Goal: Task Accomplishment & Management: Use online tool/utility

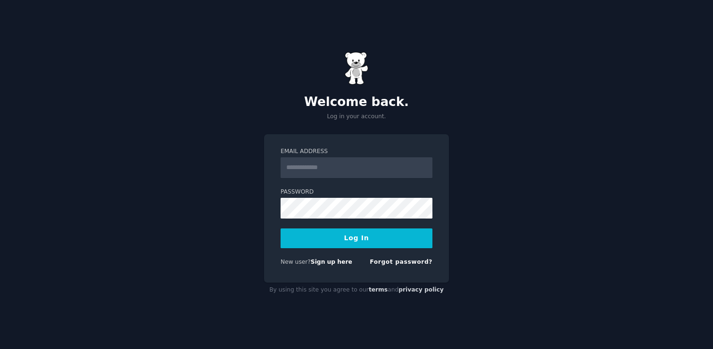
click at [328, 169] on input "Email Address" at bounding box center [357, 168] width 152 height 21
type input "**********"
click at [345, 237] on button "Log In" at bounding box center [357, 239] width 152 height 20
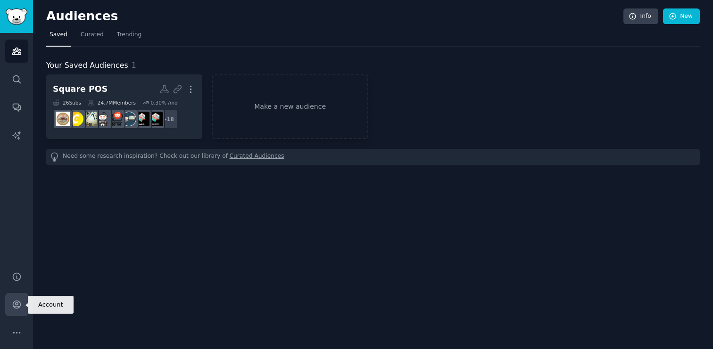
click at [18, 306] on icon "Sidebar" at bounding box center [17, 305] width 10 height 10
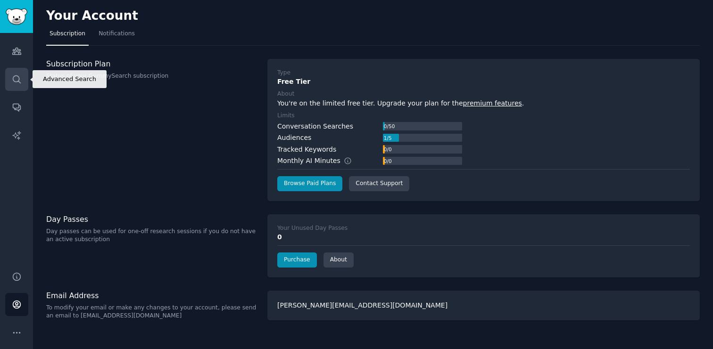
click at [12, 81] on icon "Sidebar" at bounding box center [17, 80] width 10 height 10
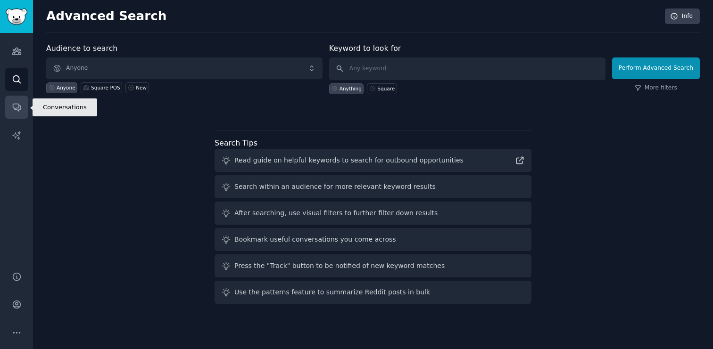
click at [16, 108] on icon "Sidebar" at bounding box center [17, 108] width 8 height 8
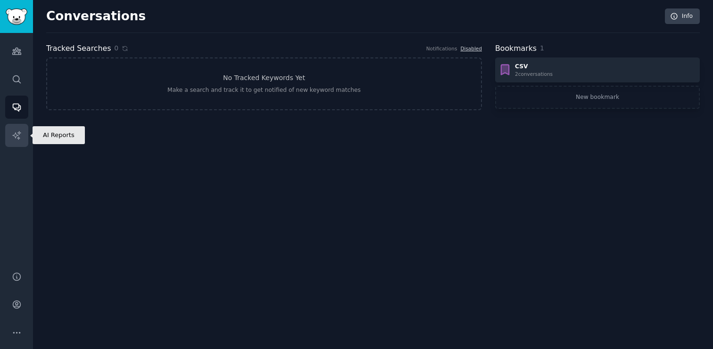
click at [11, 137] on link "AI Reports" at bounding box center [16, 135] width 23 height 23
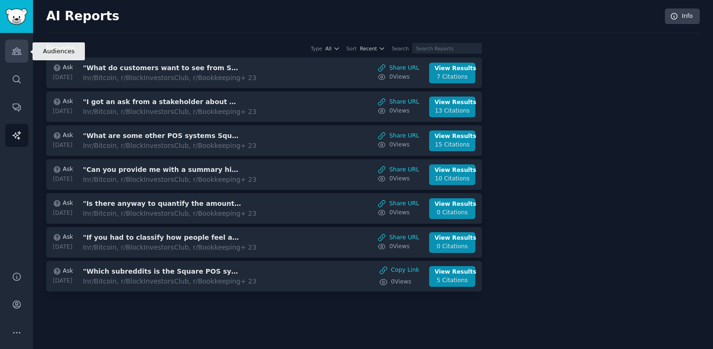
click at [24, 52] on link "Audiences" at bounding box center [16, 51] width 23 height 23
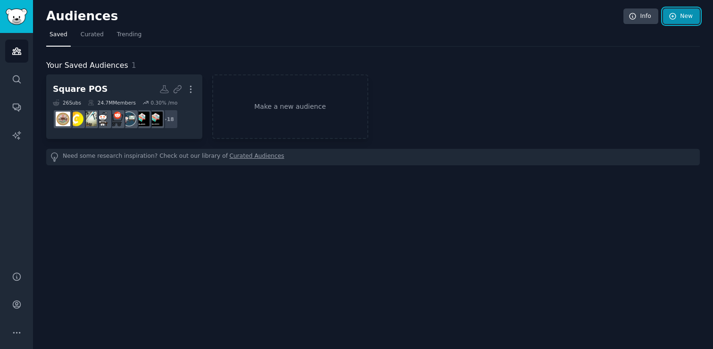
click at [676, 13] on icon at bounding box center [673, 16] width 8 height 8
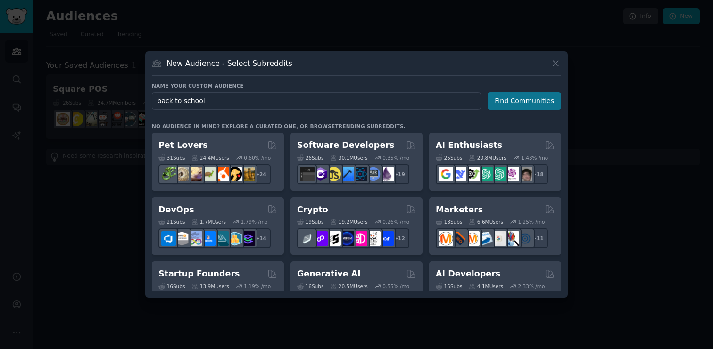
type input "back to school"
click at [516, 96] on button "Find Communities" at bounding box center [525, 100] width 74 height 17
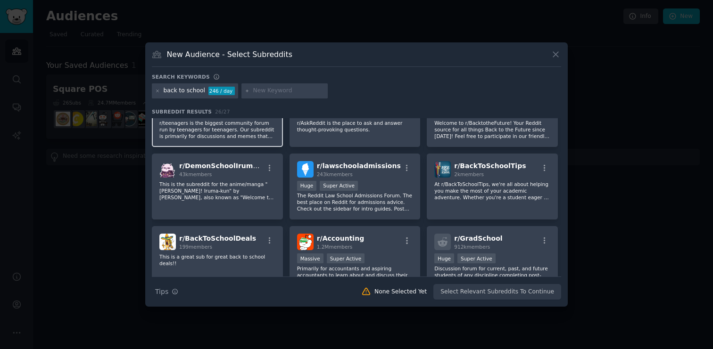
scroll to position [120, 0]
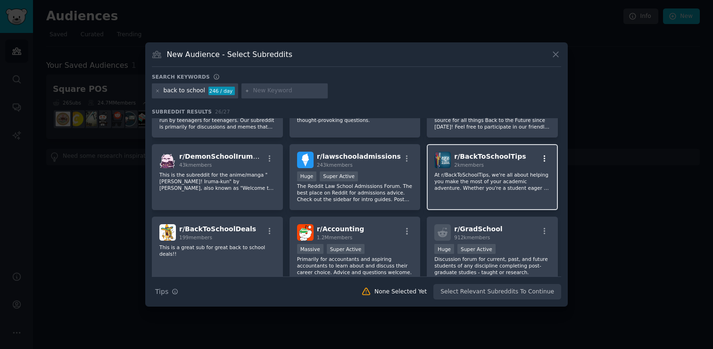
click at [544, 158] on icon "button" at bounding box center [545, 158] width 2 height 7
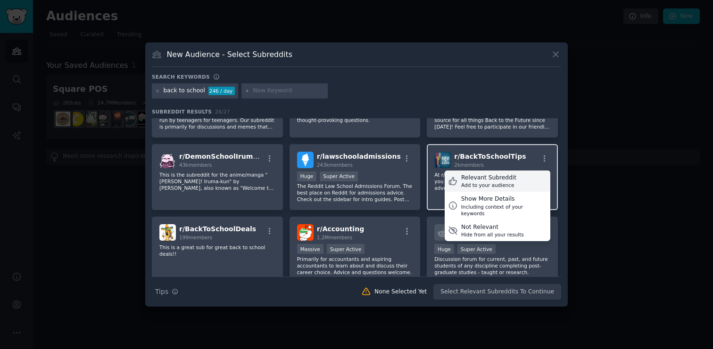
click at [449, 181] on icon at bounding box center [453, 181] width 10 height 10
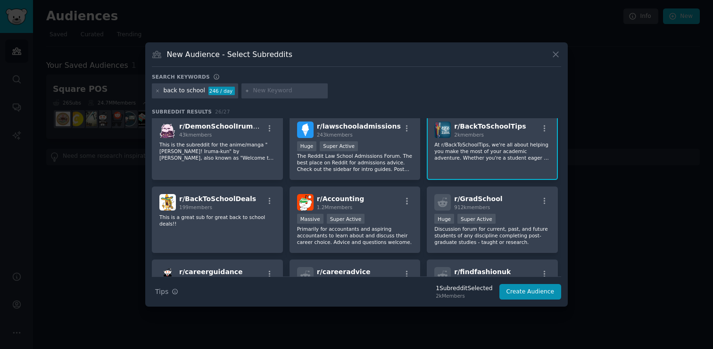
scroll to position [156, 0]
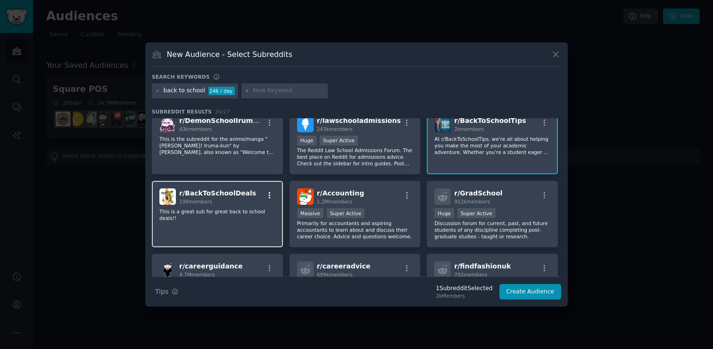
click at [269, 193] on icon "button" at bounding box center [270, 195] width 2 height 7
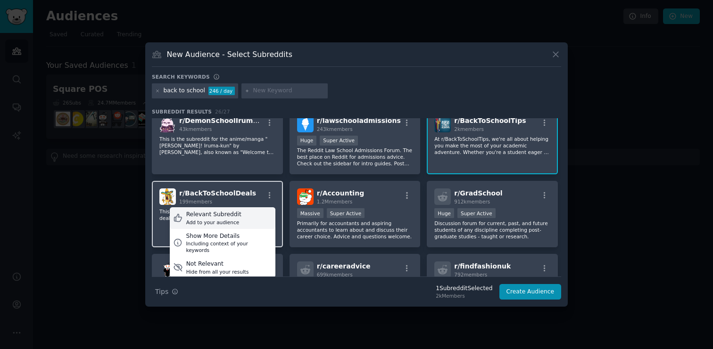
click at [241, 216] on div "Relevant Subreddit Add to your audience" at bounding box center [223, 218] width 106 height 22
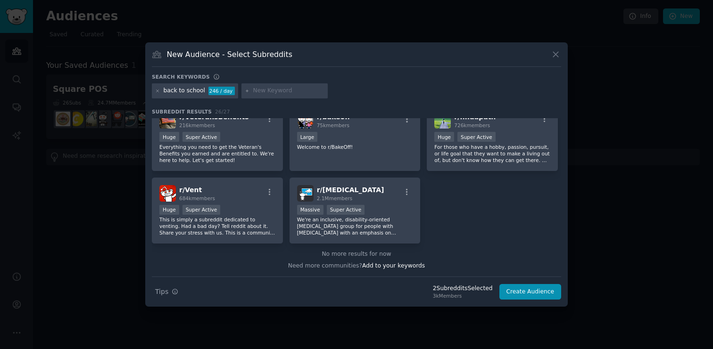
scroll to position [0, 0]
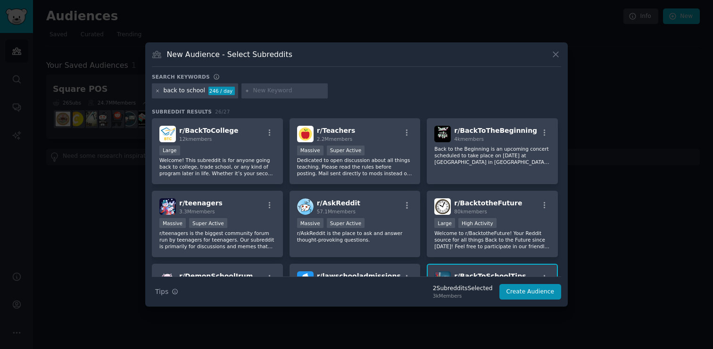
click at [158, 91] on icon at bounding box center [157, 91] width 5 height 5
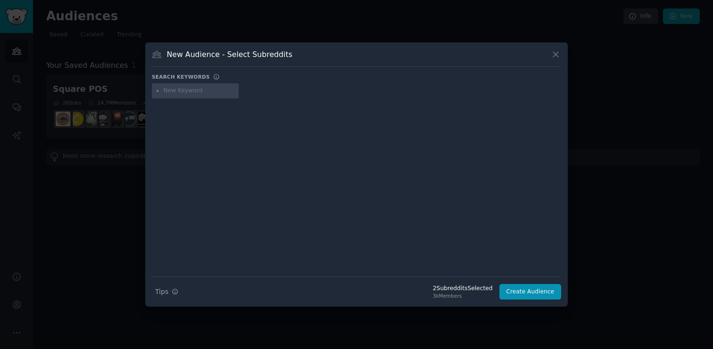
click at [192, 91] on input "text" at bounding box center [200, 91] width 72 height 8
type input "school"
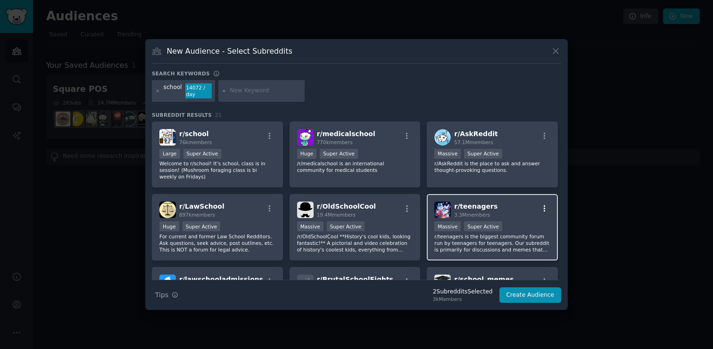
click at [543, 208] on icon "button" at bounding box center [544, 209] width 8 height 8
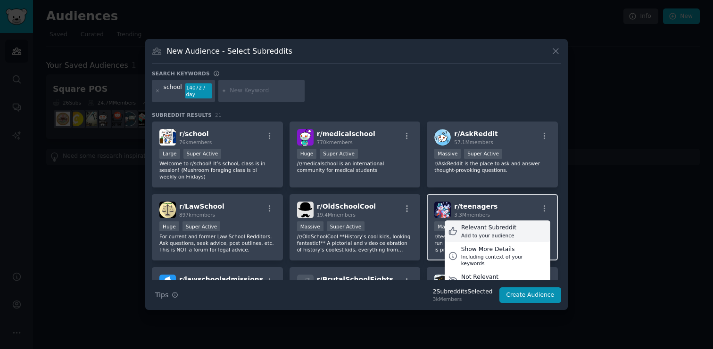
click at [492, 230] on div "Relevant Subreddit" at bounding box center [488, 228] width 55 height 8
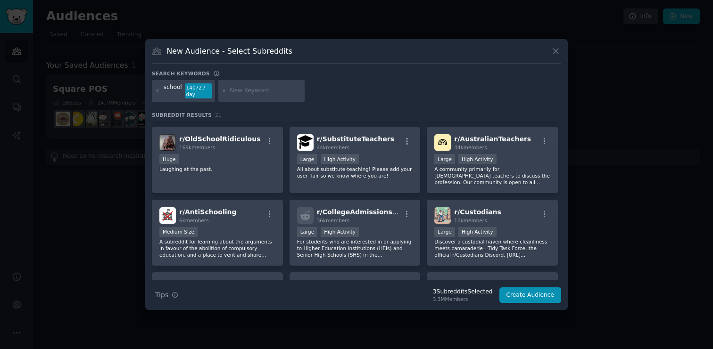
scroll to position [217, 0]
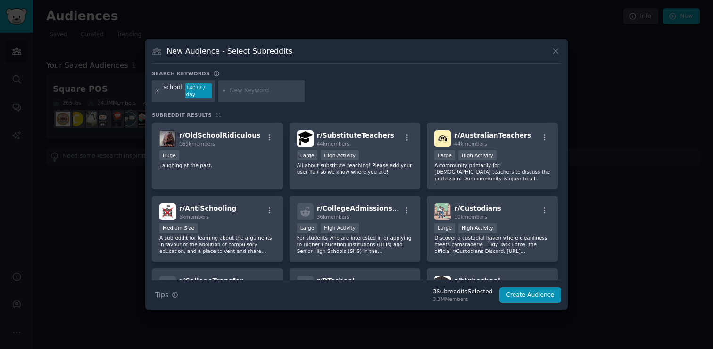
click at [158, 91] on icon at bounding box center [158, 91] width 2 height 2
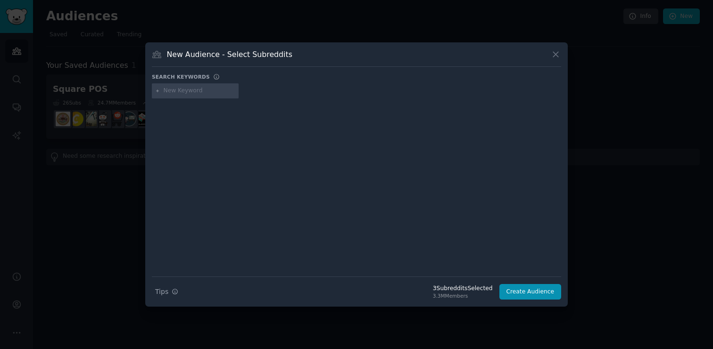
click at [191, 92] on input "text" at bounding box center [200, 91] width 72 height 8
type input "daddit"
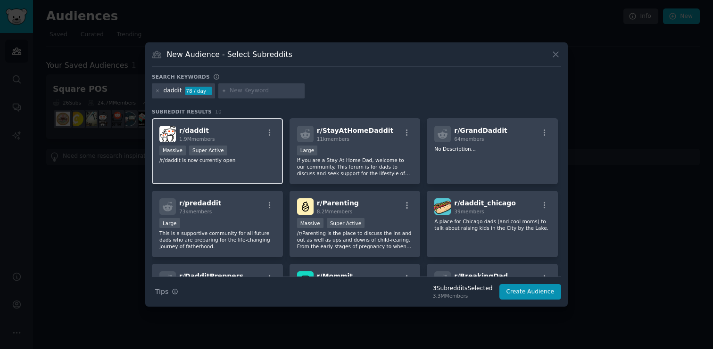
click at [218, 141] on div "r/ daddit 1.9M members" at bounding box center [217, 134] width 116 height 17
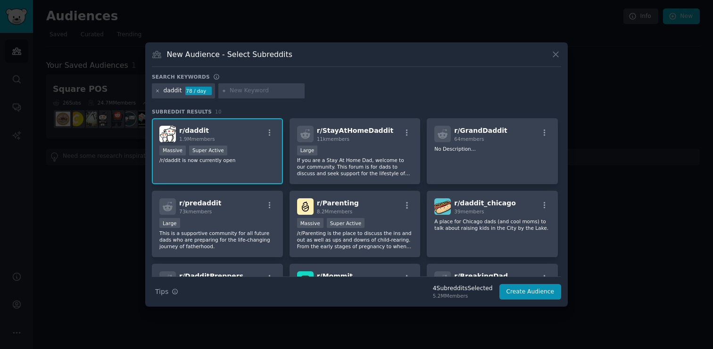
click at [158, 91] on icon at bounding box center [158, 91] width 2 height 2
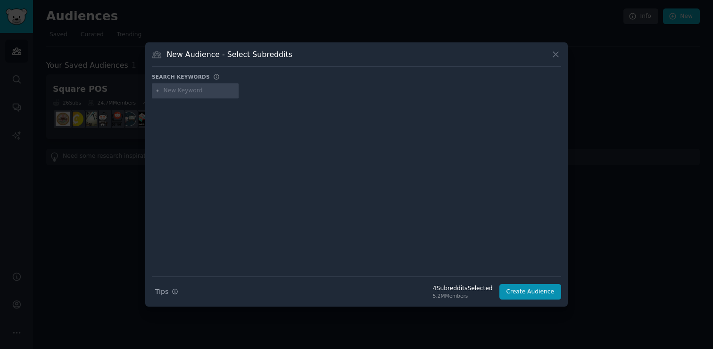
click at [207, 91] on input "text" at bounding box center [200, 91] width 72 height 8
type input "parenting"
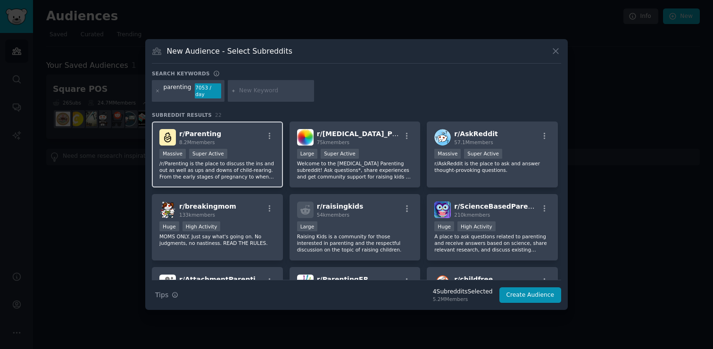
click at [199, 135] on span "r/ Parenting" at bounding box center [200, 134] width 42 height 8
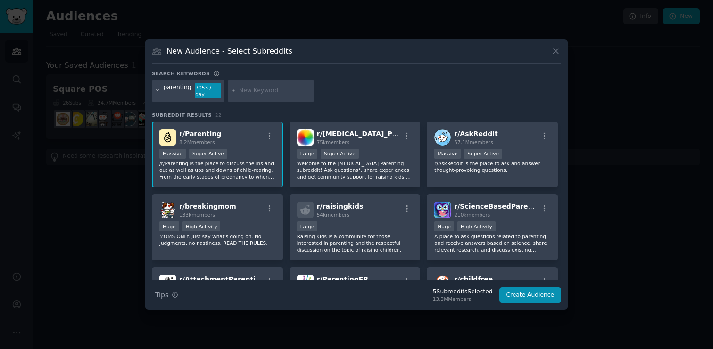
click at [157, 91] on icon at bounding box center [157, 91] width 5 height 5
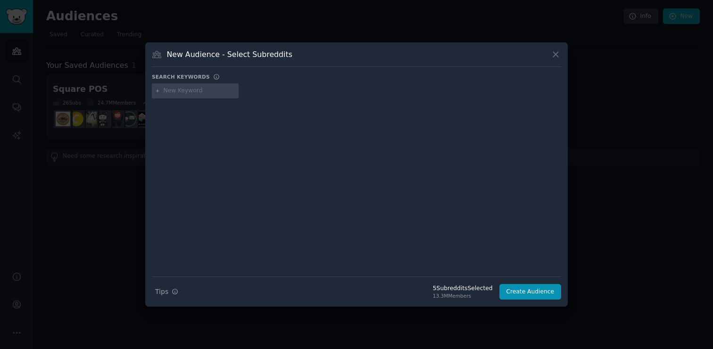
click at [180, 92] on input "text" at bounding box center [200, 91] width 72 height 8
type input "genalpha"
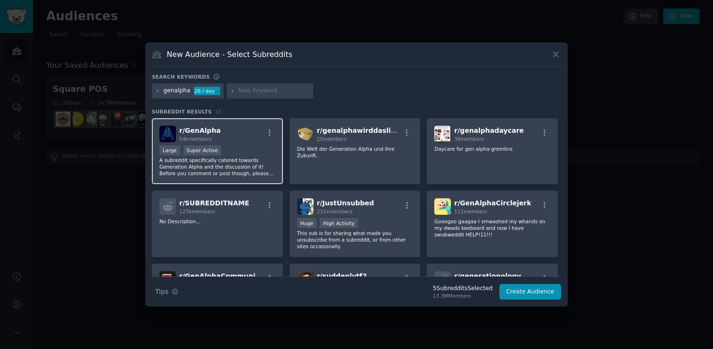
click at [218, 134] on div "r/ GenAlpha 54k members" at bounding box center [217, 134] width 116 height 17
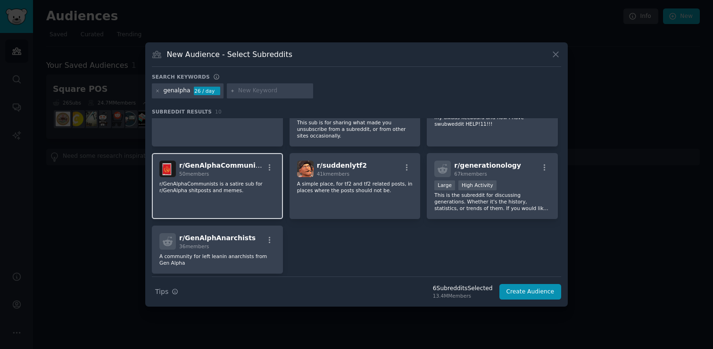
scroll to position [141, 0]
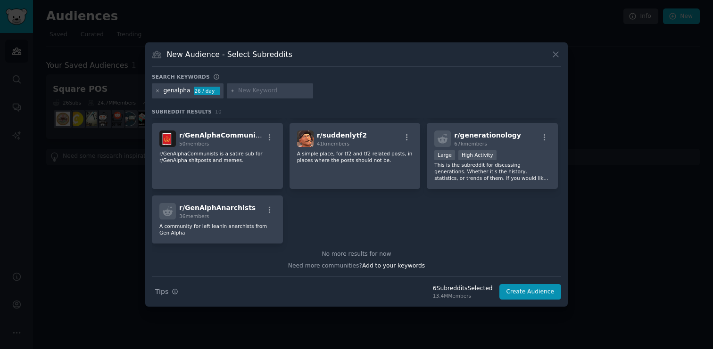
click at [157, 90] on icon at bounding box center [157, 91] width 5 height 5
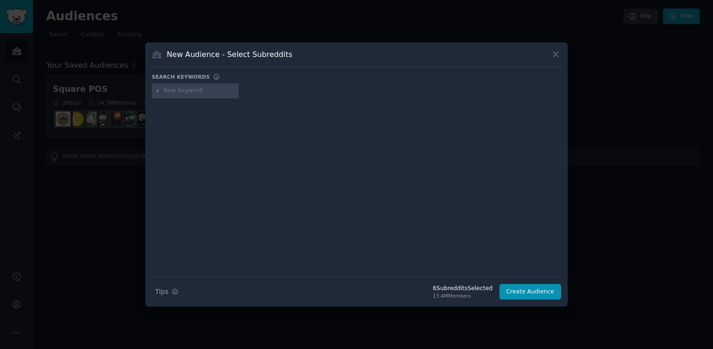
click at [179, 95] on input "text" at bounding box center [200, 91] width 72 height 8
type input "genz"
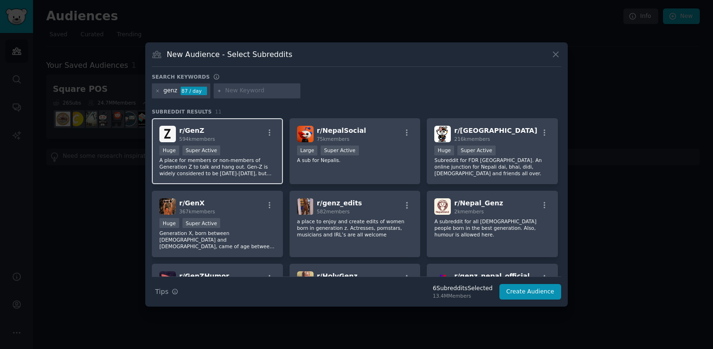
click at [227, 139] on div "r/ GenZ 594k members" at bounding box center [217, 134] width 116 height 17
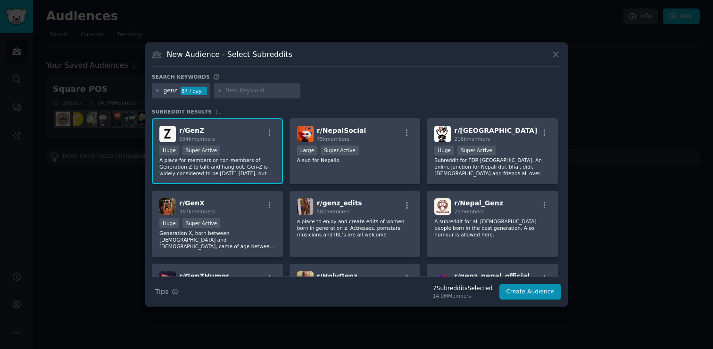
click at [155, 92] on icon at bounding box center [157, 91] width 5 height 5
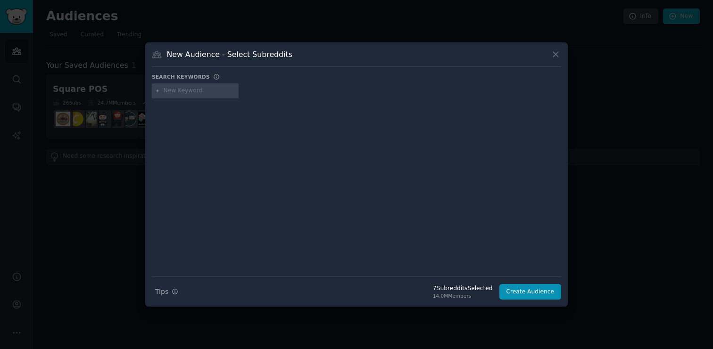
click at [177, 93] on input "text" at bounding box center [200, 91] width 72 height 8
type input "mommit"
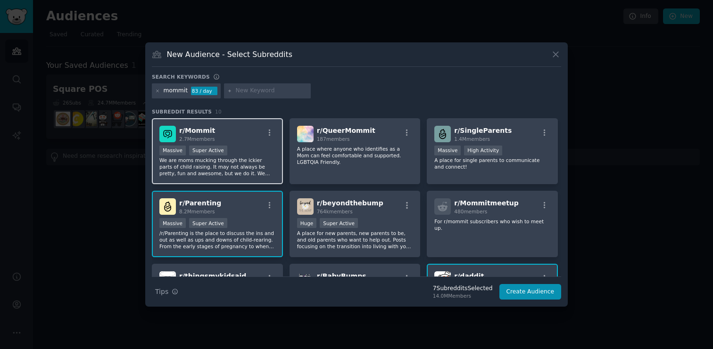
click at [229, 132] on div "r/ Mommit 2.7M members" at bounding box center [217, 134] width 116 height 17
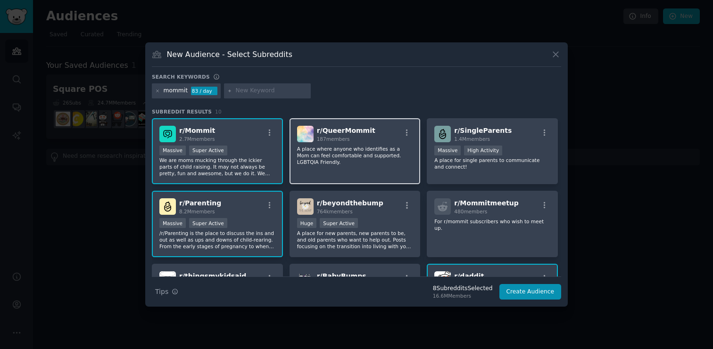
click at [353, 139] on div "187 members" at bounding box center [346, 139] width 58 height 7
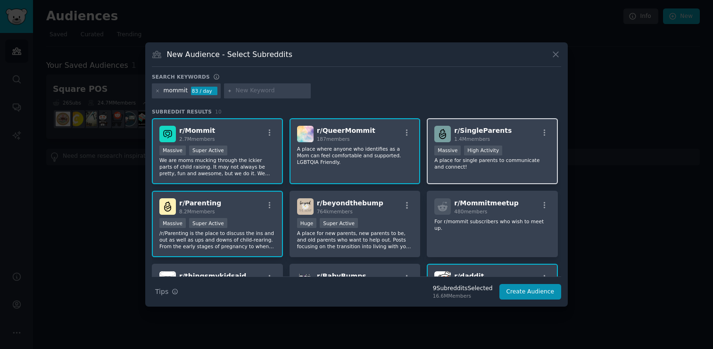
click at [501, 137] on div "1.4M members" at bounding box center [483, 139] width 58 height 7
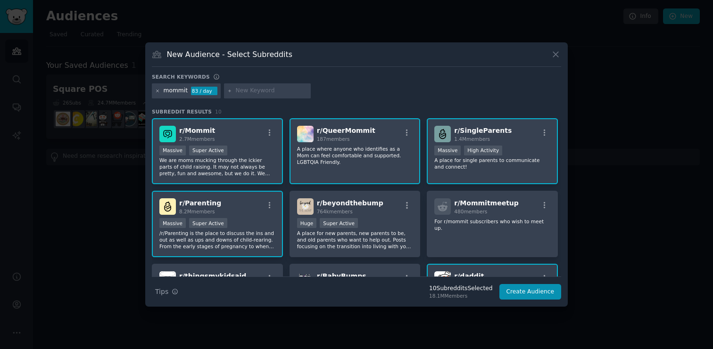
click at [158, 91] on icon at bounding box center [158, 91] width 2 height 2
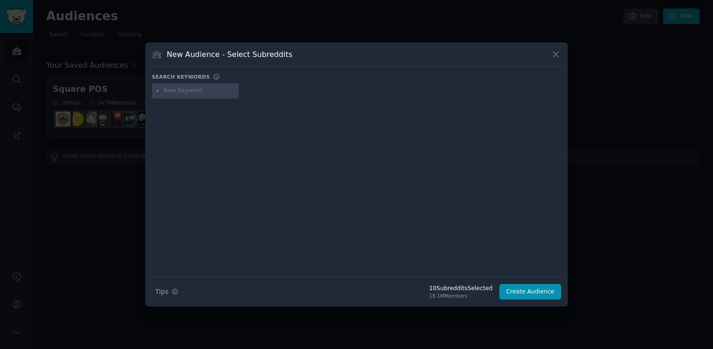
click at [202, 93] on input "text" at bounding box center [200, 91] width 72 height 8
type input "askparents"
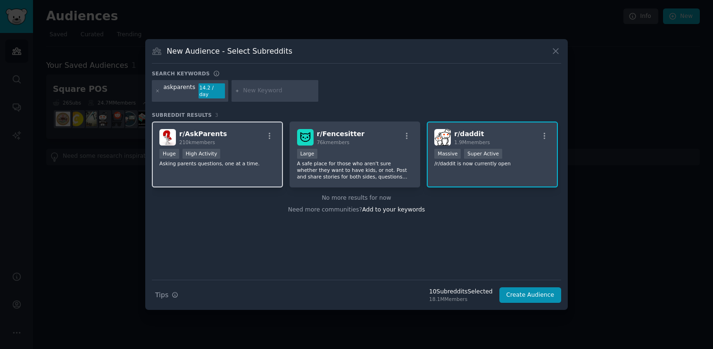
click at [249, 134] on div "r/ AskParents 210k members" at bounding box center [217, 137] width 116 height 17
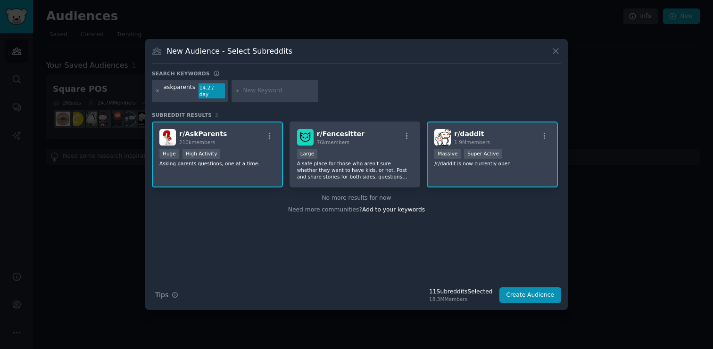
click at [157, 91] on icon at bounding box center [157, 91] width 5 height 5
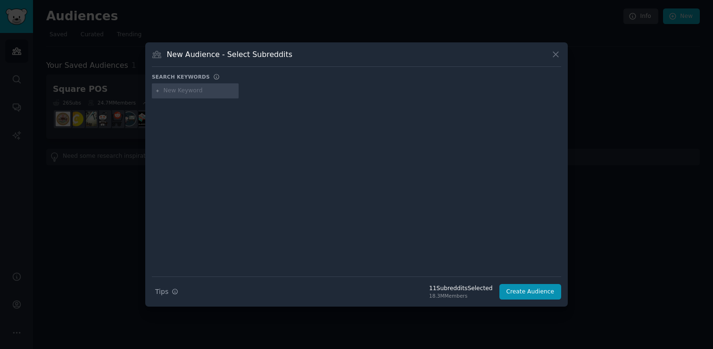
click at [178, 91] on input "text" at bounding box center [200, 91] width 72 height 8
type input "teachers"
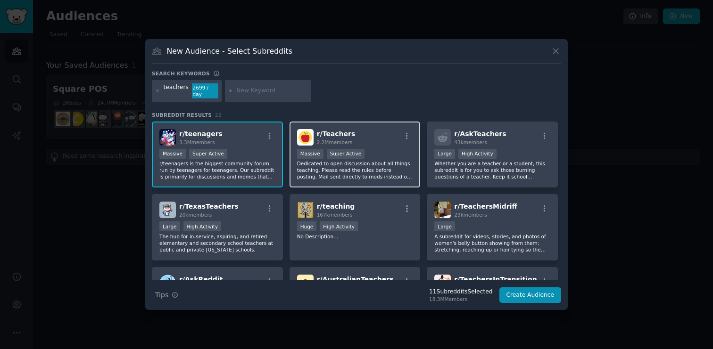
click at [354, 132] on div "r/ Teachers 2.2M members" at bounding box center [355, 137] width 116 height 17
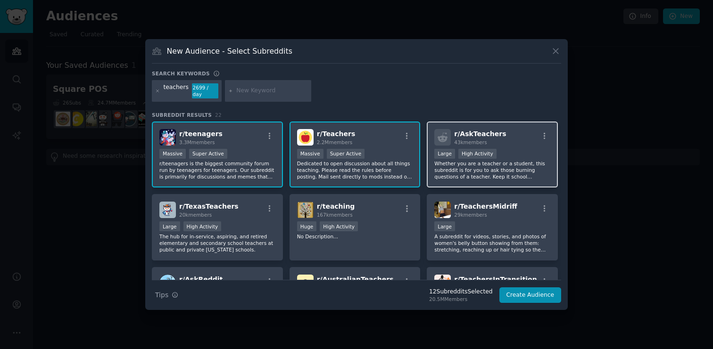
click at [498, 143] on div "r/ AskTeachers 43k members" at bounding box center [492, 137] width 116 height 17
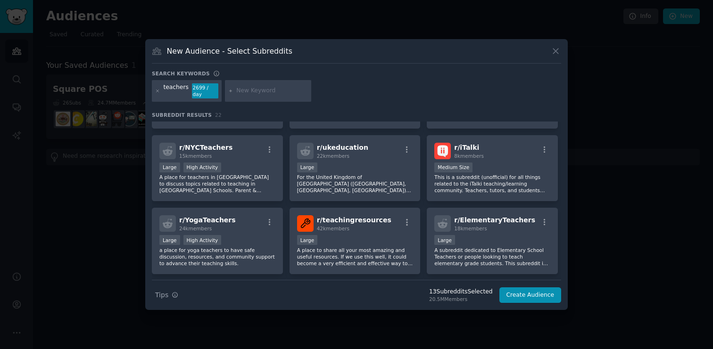
scroll to position [277, 0]
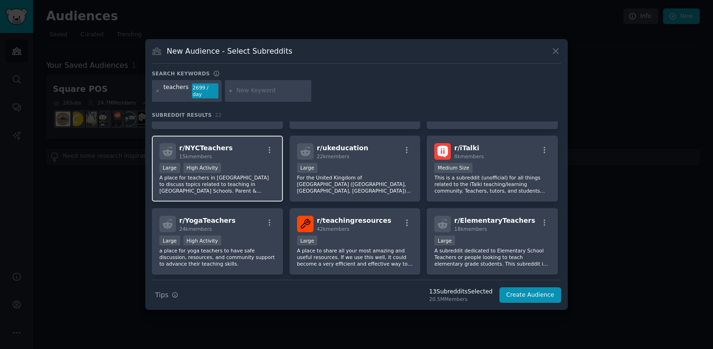
click at [259, 182] on p "A place for teachers in [GEOGRAPHIC_DATA] to discuss topics related to teaching…" at bounding box center [217, 184] width 116 height 20
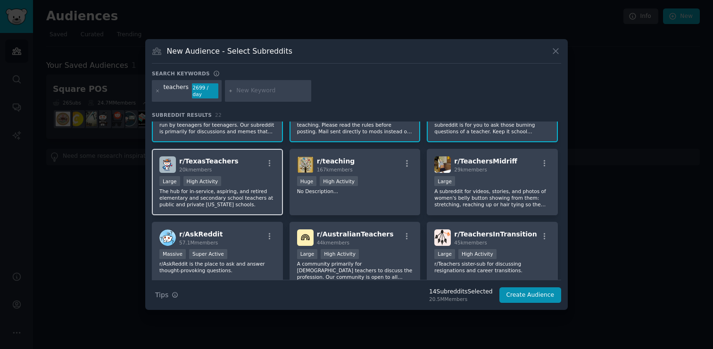
click at [252, 181] on div "Large High Activity" at bounding box center [217, 182] width 116 height 12
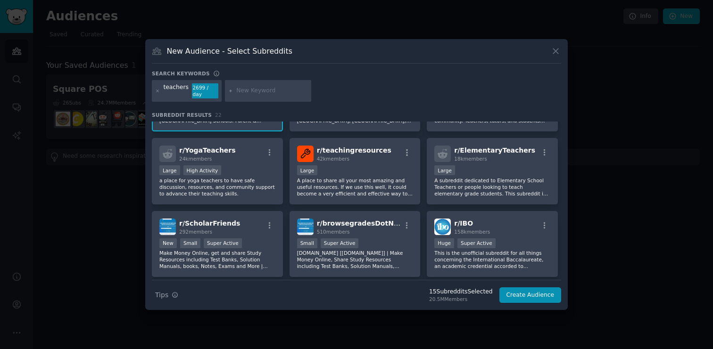
scroll to position [357, 0]
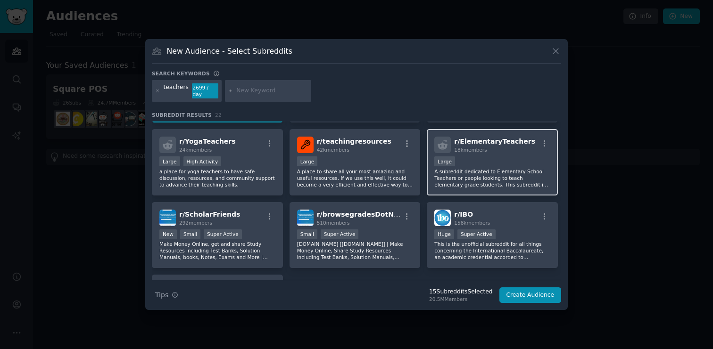
click at [499, 158] on div "Large" at bounding box center [492, 163] width 116 height 12
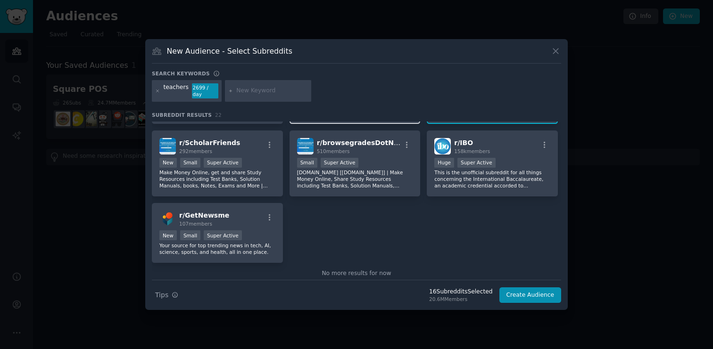
scroll to position [431, 0]
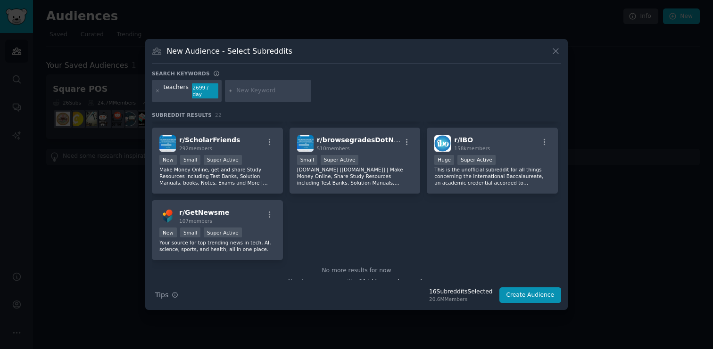
click at [158, 93] on div at bounding box center [157, 90] width 5 height 15
click at [159, 91] on icon at bounding box center [157, 91] width 5 height 5
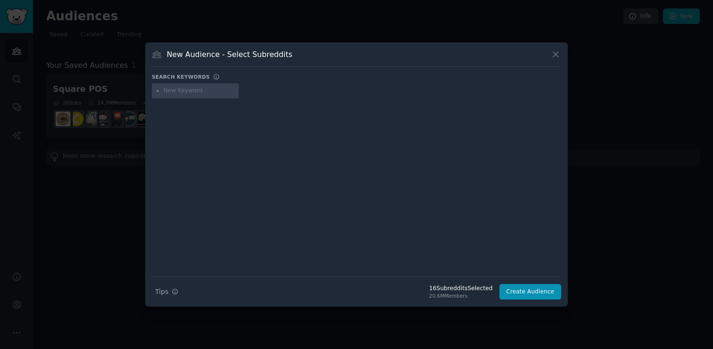
click at [193, 92] on input "text" at bounding box center [200, 91] width 72 height 8
type input "education"
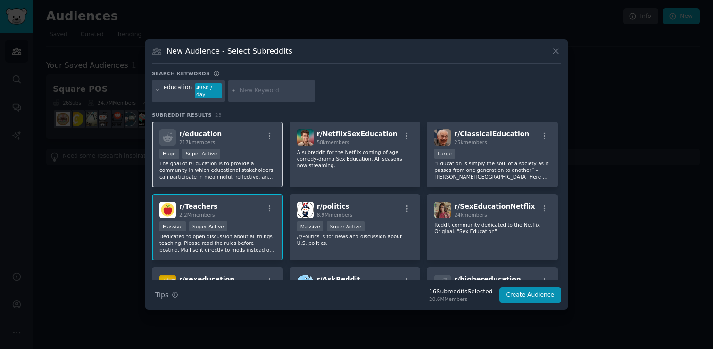
click at [232, 145] on div "r/ education 217k members" at bounding box center [217, 137] width 116 height 17
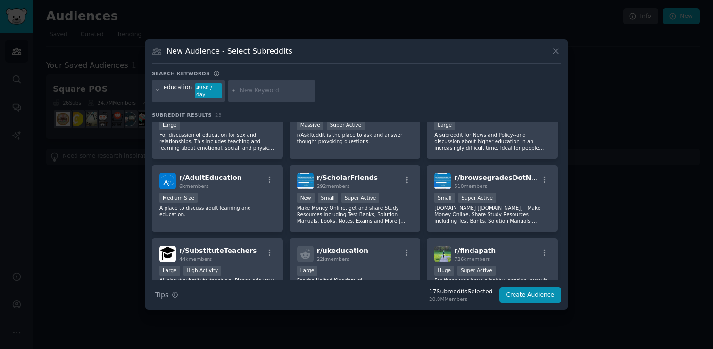
scroll to position [180, 0]
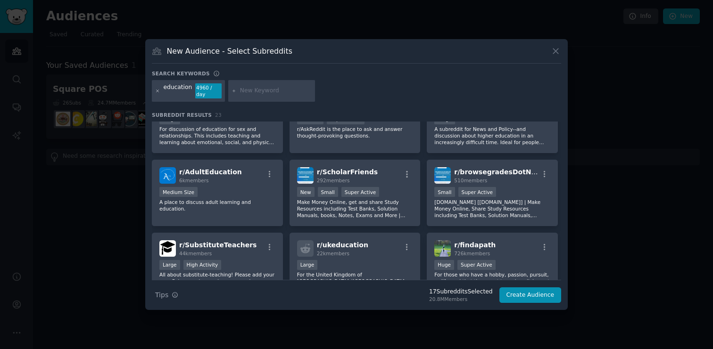
click at [156, 91] on icon at bounding box center [157, 91] width 5 height 5
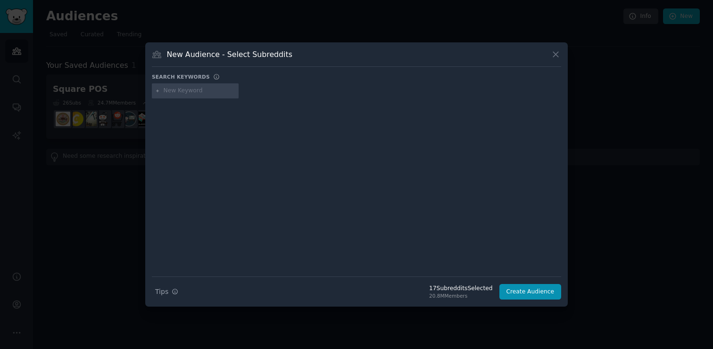
click at [189, 92] on input "text" at bounding box center [200, 91] width 72 height 8
type input "askdocs"
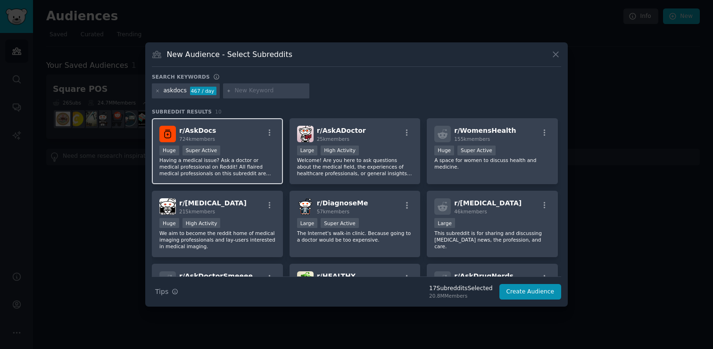
click at [255, 155] on div "Huge Super Active" at bounding box center [217, 152] width 116 height 12
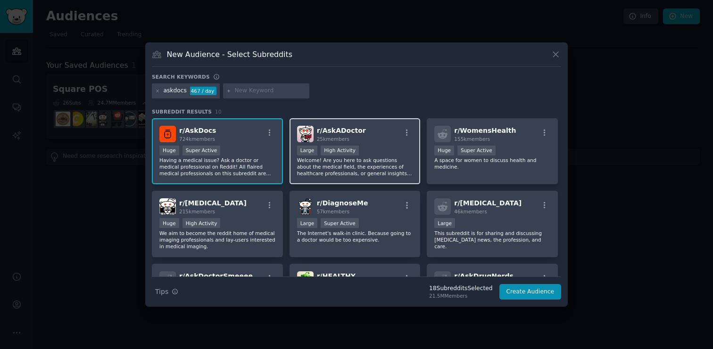
click at [381, 150] on div "10,000 - 100,000 members Large High Activity" at bounding box center [355, 152] width 116 height 12
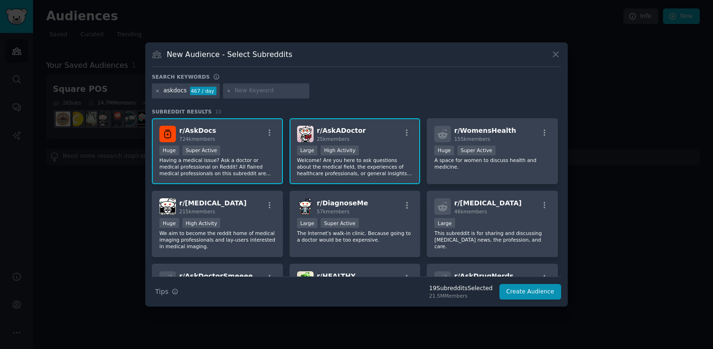
click at [158, 92] on icon at bounding box center [157, 91] width 5 height 5
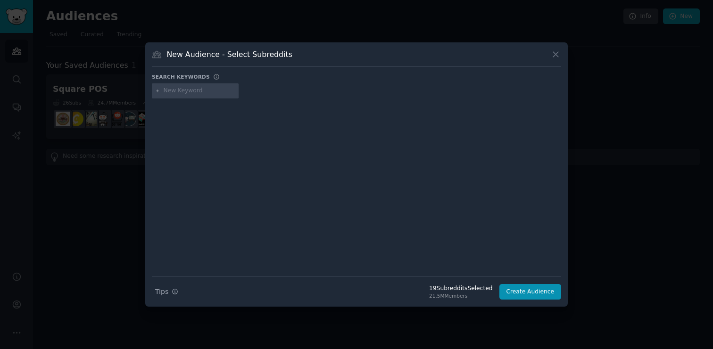
click at [207, 90] on input "text" at bounding box center [200, 91] width 72 height 8
type input "relationshipadvice"
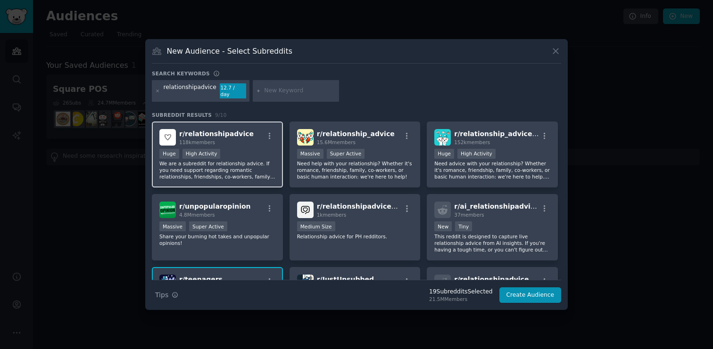
click at [234, 149] on div "Huge High Activity" at bounding box center [217, 155] width 116 height 12
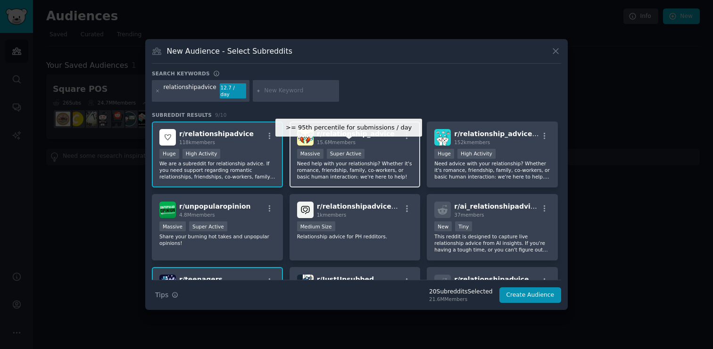
click at [333, 152] on div "Super Active" at bounding box center [346, 154] width 38 height 10
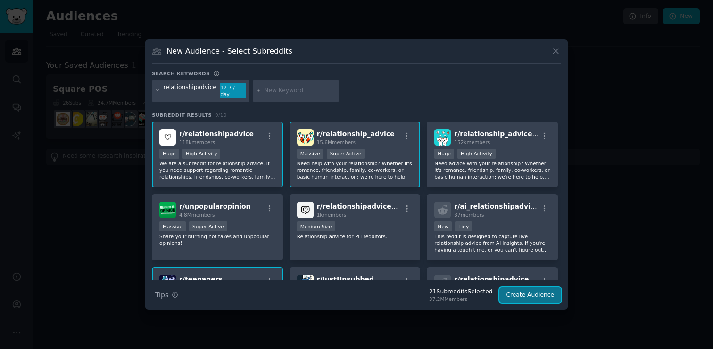
click at [517, 294] on button "Create Audience" at bounding box center [530, 296] width 62 height 16
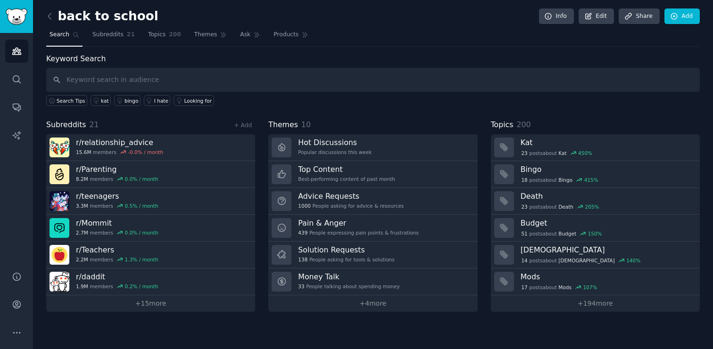
click at [62, 14] on h2 "back to school" at bounding box center [102, 16] width 112 height 15
click at [68, 16] on h2 "back to school" at bounding box center [102, 16] width 112 height 15
click at [48, 16] on icon at bounding box center [49, 16] width 3 height 6
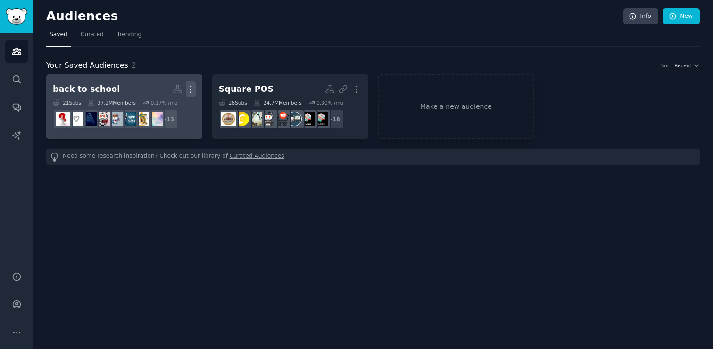
click at [192, 88] on icon "button" at bounding box center [191, 89] width 10 height 10
click at [93, 87] on div "back to school" at bounding box center [86, 89] width 67 height 12
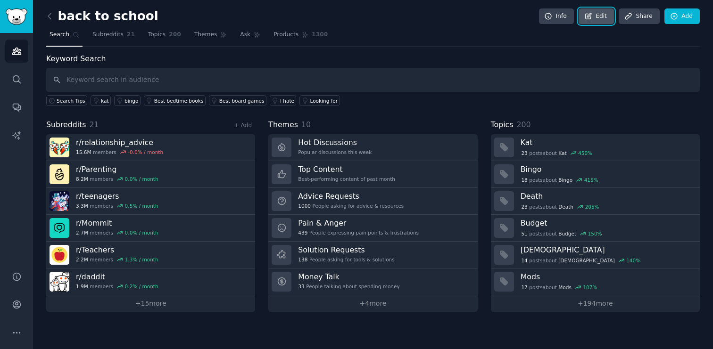
click at [598, 17] on link "Edit" at bounding box center [596, 16] width 35 height 16
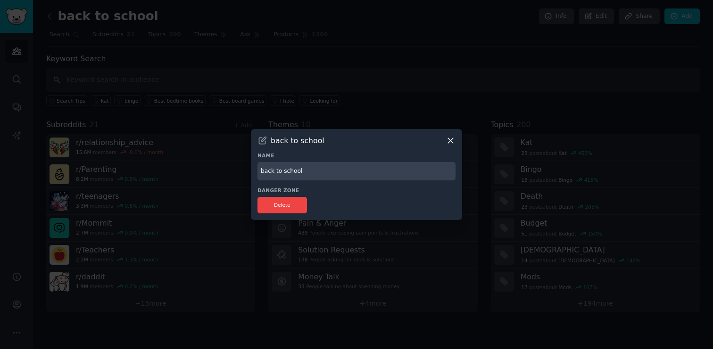
click at [266, 172] on input "back to school" at bounding box center [356, 171] width 198 height 18
type input "Back-to-School"
click at [295, 207] on button "Delete" at bounding box center [282, 205] width 50 height 17
click at [379, 171] on input "Back-to-School" at bounding box center [356, 171] width 198 height 18
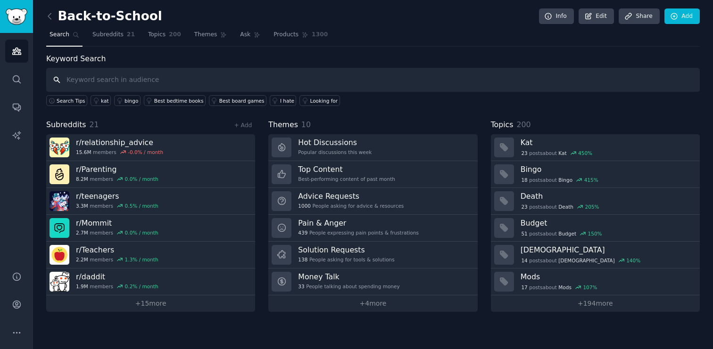
click at [148, 82] on input "text" at bounding box center [373, 80] width 654 height 24
click at [242, 36] on span "Ask" at bounding box center [245, 35] width 10 height 8
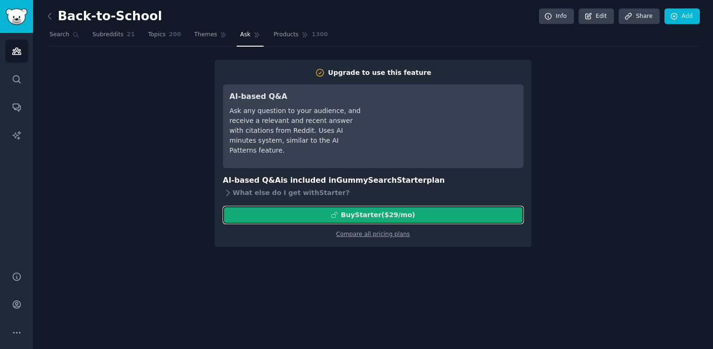
click at [333, 213] on icon at bounding box center [334, 215] width 7 height 7
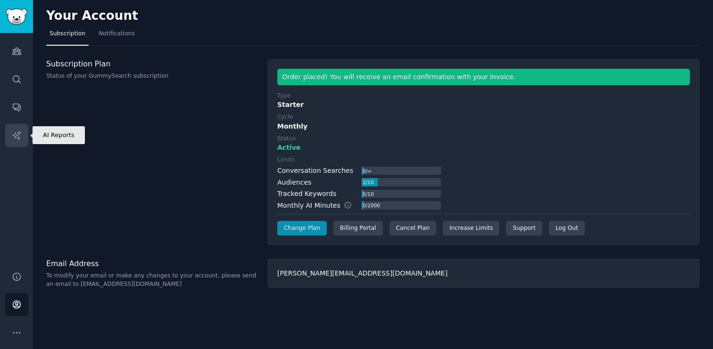
click at [19, 133] on icon "Sidebar" at bounding box center [17, 136] width 10 height 10
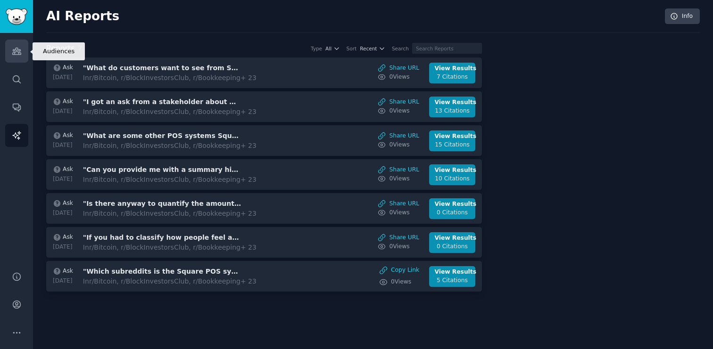
click at [22, 50] on link "Audiences" at bounding box center [16, 51] width 23 height 23
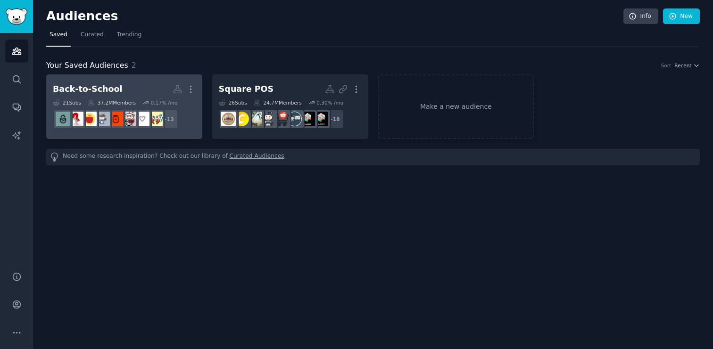
click at [116, 95] on h2 "Back-to-School More" at bounding box center [124, 89] width 143 height 17
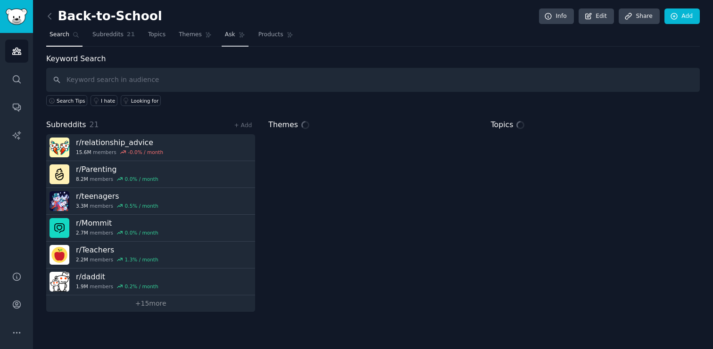
click at [231, 34] on span "Ask" at bounding box center [230, 35] width 10 height 8
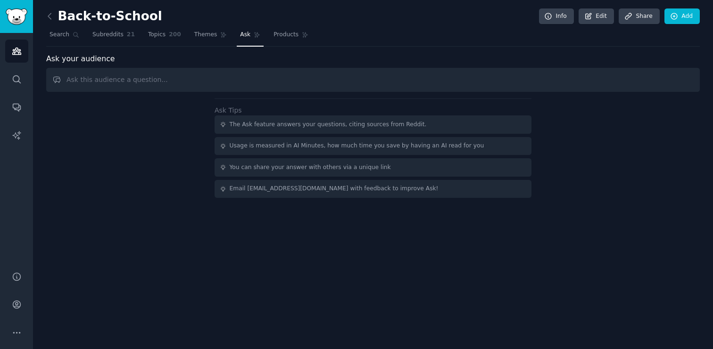
click at [246, 90] on input "text" at bounding box center [373, 80] width 654 height 24
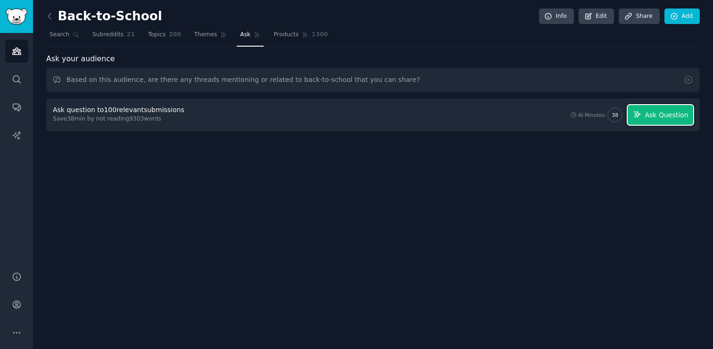
click at [659, 120] on button "Ask Question" at bounding box center [661, 115] width 66 height 20
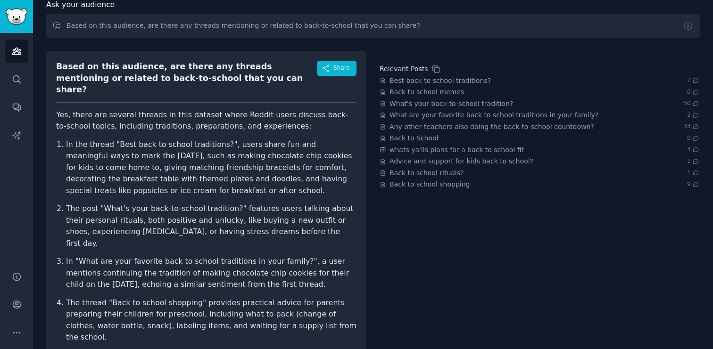
scroll to position [57, 0]
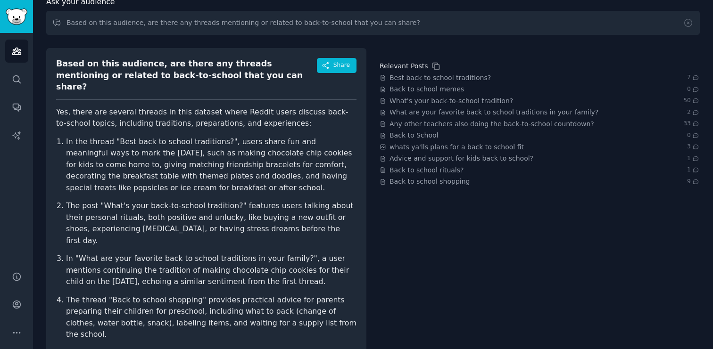
click at [183, 136] on p "In the thread "Best back to school traditions?", users share fun and meaningful…" at bounding box center [211, 165] width 290 height 58
drag, startPoint x: 115, startPoint y: 132, endPoint x: 215, endPoint y: 132, distance: 100.0
click at [215, 136] on p "In the thread "Best back to school traditions?", users share fun and meaningful…" at bounding box center [211, 165] width 290 height 58
copy p "Best back to school traditions"
drag, startPoint x: 228, startPoint y: 195, endPoint x: 102, endPoint y: 196, distance: 125.4
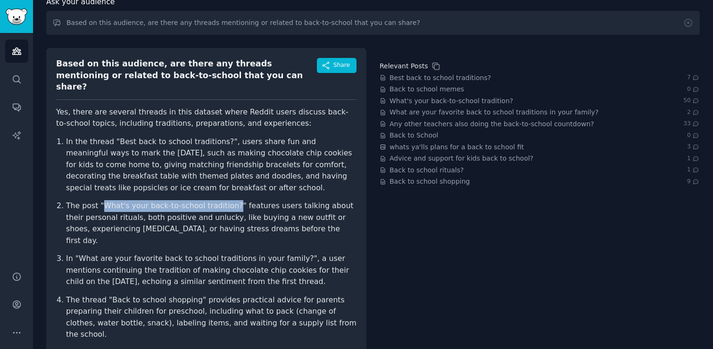
click at [102, 200] on p "The post "What's your back-to-school tradition?" features users talking about t…" at bounding box center [211, 223] width 290 height 46
copy p "What's your back-to-school tradition?"
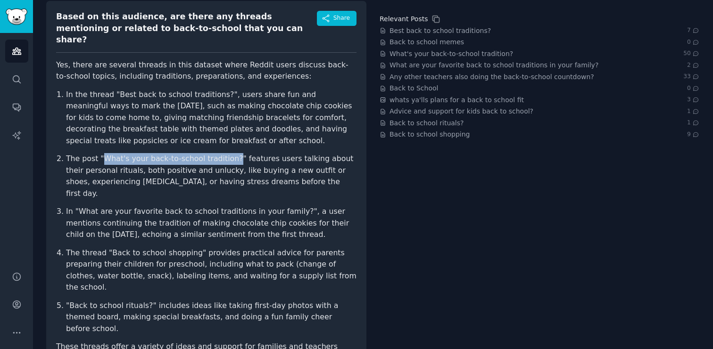
scroll to position [114, 0]
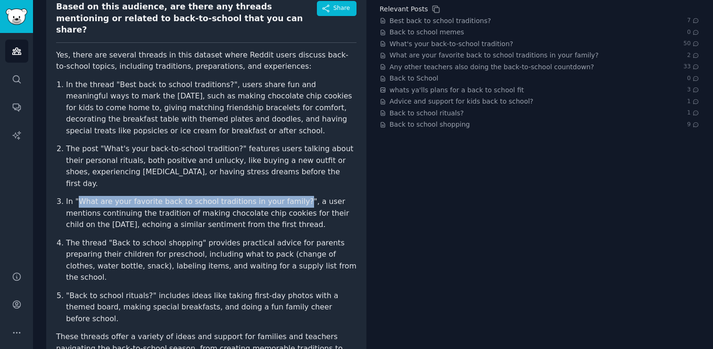
drag, startPoint x: 79, startPoint y: 180, endPoint x: 285, endPoint y: 178, distance: 206.1
click at [285, 196] on p "In "What are your favorite back to school traditions in your family?", a user m…" at bounding box center [211, 213] width 290 height 35
copy p "What are your favorite back to school traditions in your family?"
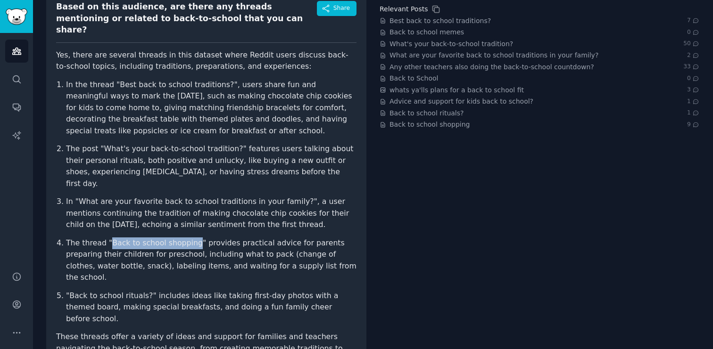
drag, startPoint x: 108, startPoint y: 220, endPoint x: 191, endPoint y: 220, distance: 83.5
click at [191, 238] on p "The thread "Back to school shopping" provides practical advice for parents prep…" at bounding box center [211, 261] width 290 height 46
copy p "Back to school shopping"
click at [221, 238] on p "The thread "Back to school shopping" provides practical advice for parents prep…" at bounding box center [211, 261] width 290 height 46
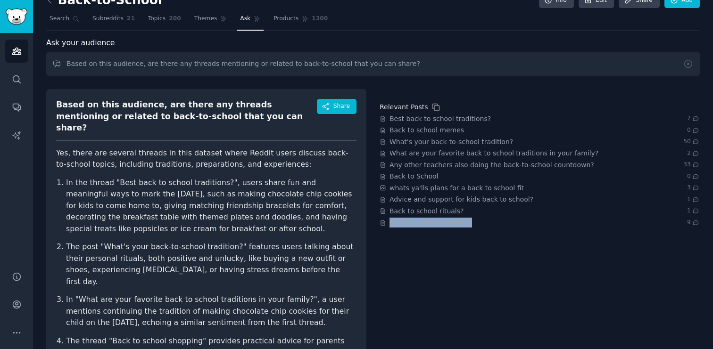
scroll to position [10, 0]
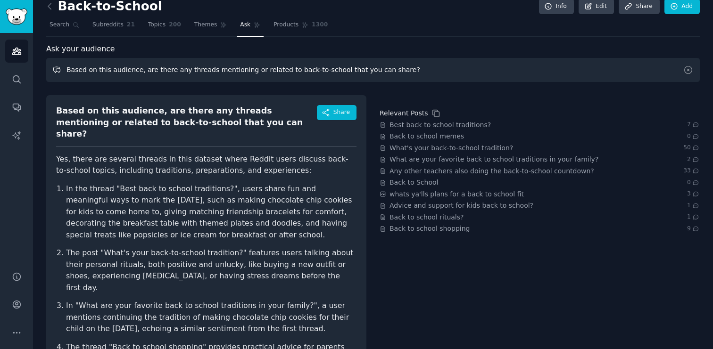
click at [429, 70] on input "Based on this audience, are there any threads mentioning or related to back-to-…" at bounding box center [373, 70] width 654 height 24
click at [330, 67] on input "Based on this audience, are there any threads mentioning or related to back-to-…" at bounding box center [373, 70] width 654 height 24
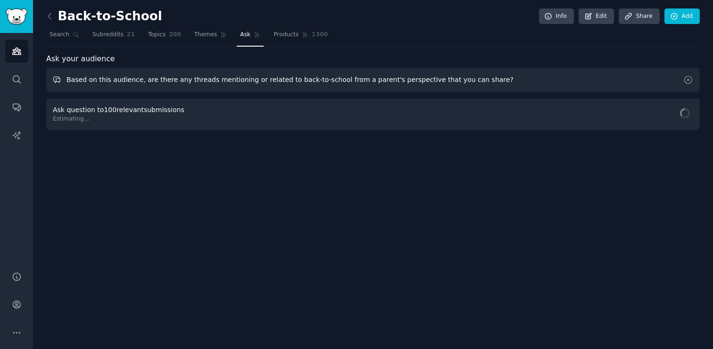
scroll to position [0, 0]
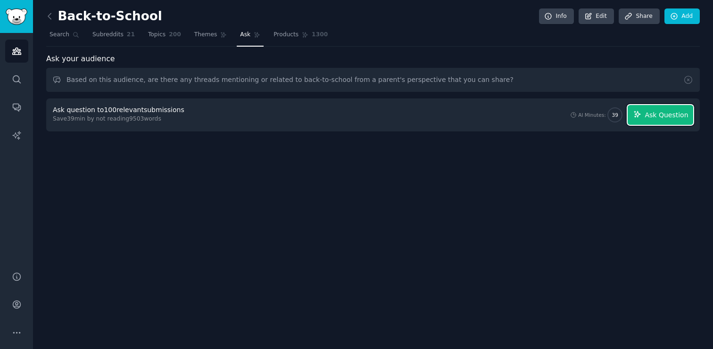
click at [675, 114] on span "Ask Question" at bounding box center [666, 115] width 43 height 10
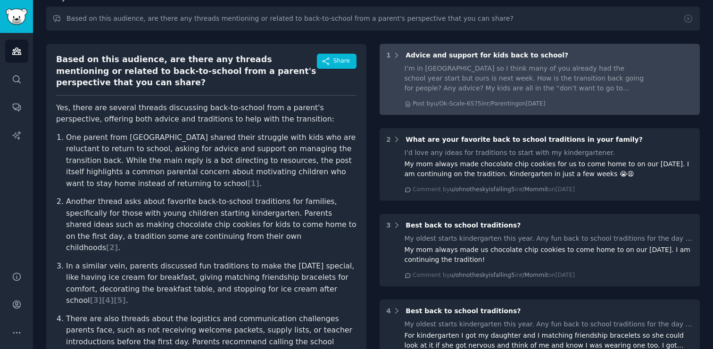
scroll to position [83, 0]
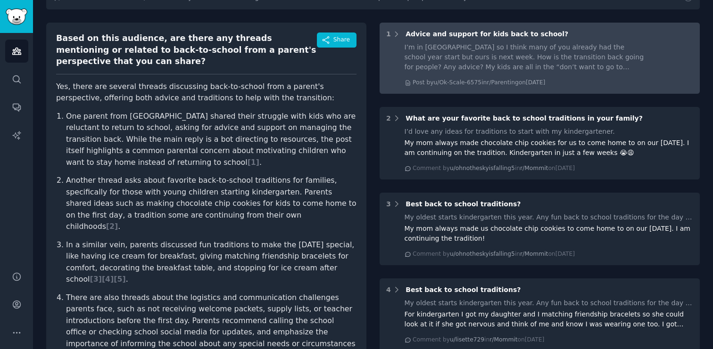
click at [438, 34] on span "Advice and support for kids back to school?" at bounding box center [487, 34] width 163 height 8
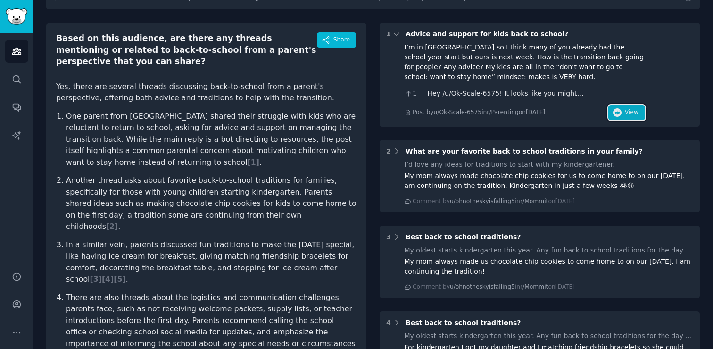
click at [622, 115] on button "View" at bounding box center [626, 112] width 37 height 15
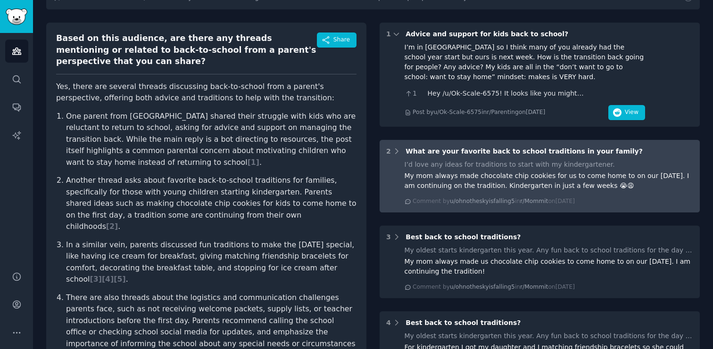
click at [459, 161] on div "I’d love any ideas for traditions to start with my kindergartener." at bounding box center [549, 165] width 289 height 10
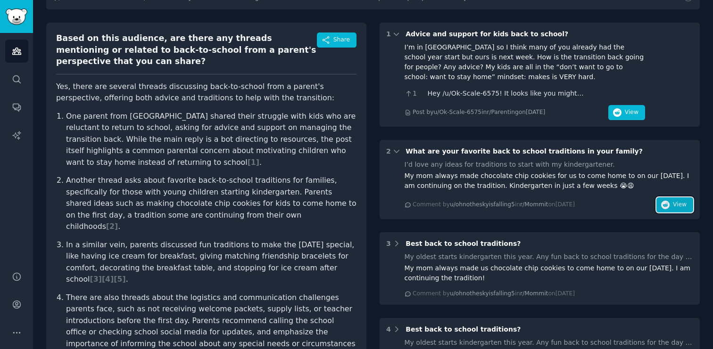
click at [664, 206] on icon "button" at bounding box center [665, 205] width 8 height 8
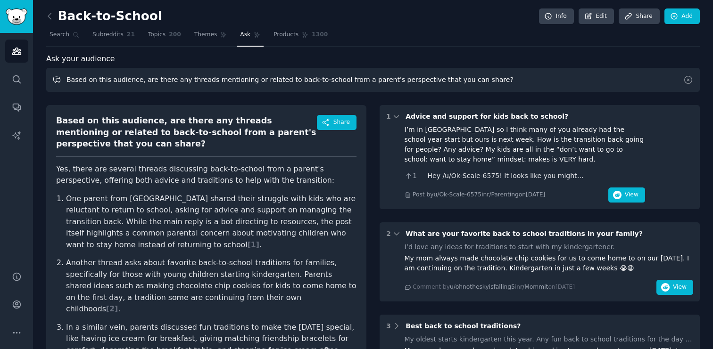
click at [486, 80] on input "Based on this audience, are there any threads mentioning or related to back-to-…" at bounding box center [373, 80] width 654 height 24
type input "Based on this audience, are there any threads mentioning or related to back-to-…"
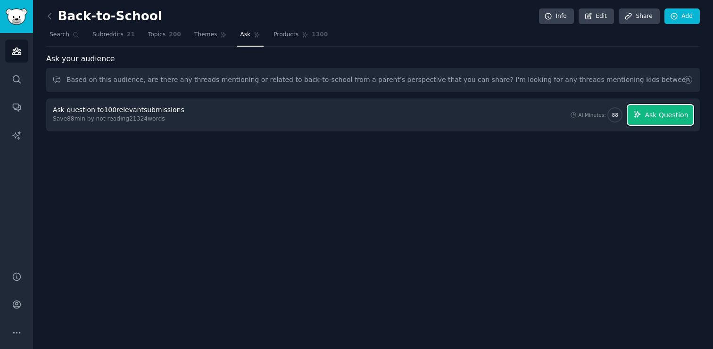
click at [647, 116] on span "Ask Question" at bounding box center [666, 115] width 43 height 10
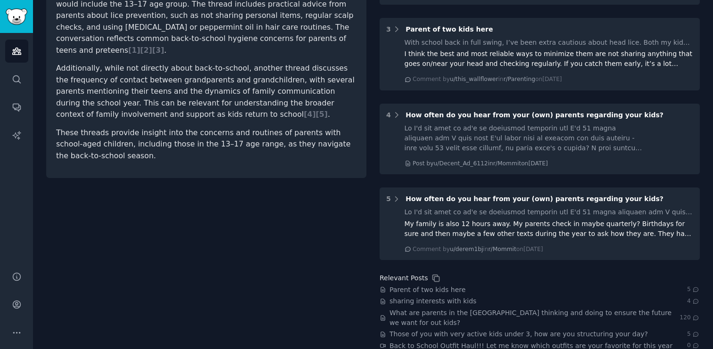
scroll to position [320, 0]
